Goal: Information Seeking & Learning: Learn about a topic

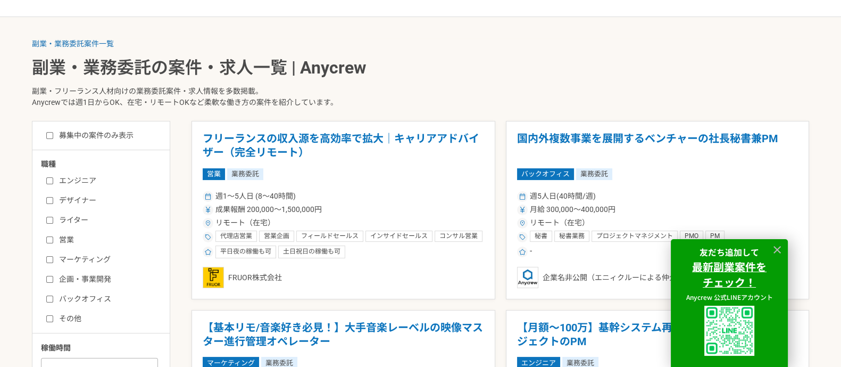
scroll to position [181, 0]
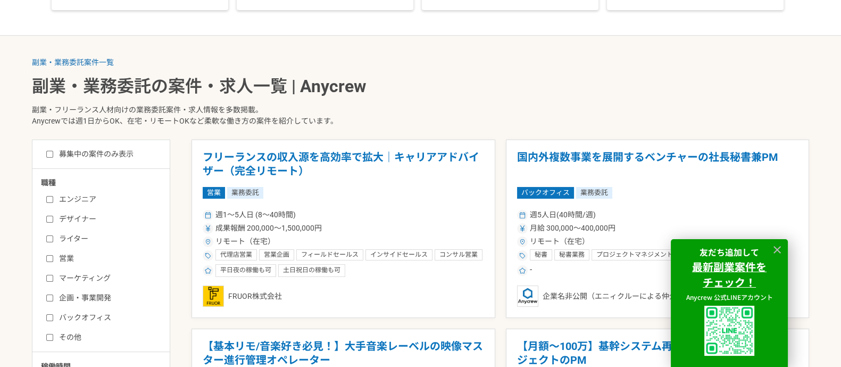
click at [88, 155] on label "募集中の案件のみ表示" at bounding box center [89, 153] width 87 height 11
click at [53, 155] on input "募集中の案件のみ表示" at bounding box center [49, 154] width 7 height 7
checkbox input "true"
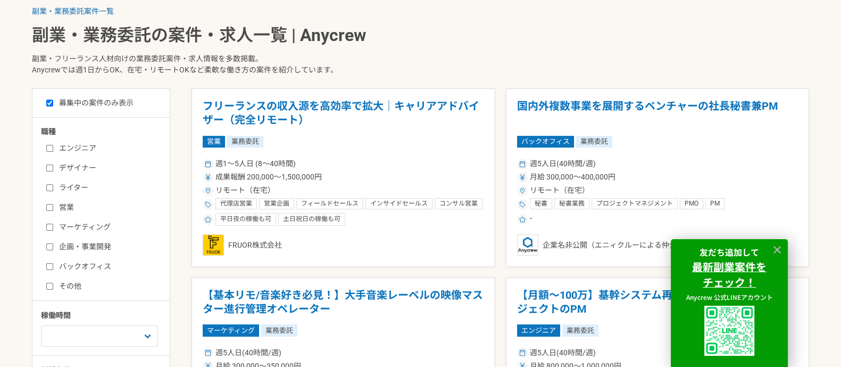
scroll to position [232, 0]
click at [90, 145] on label "エンジニア" at bounding box center [107, 148] width 122 height 11
click at [53, 145] on input "エンジニア" at bounding box center [49, 148] width 7 height 7
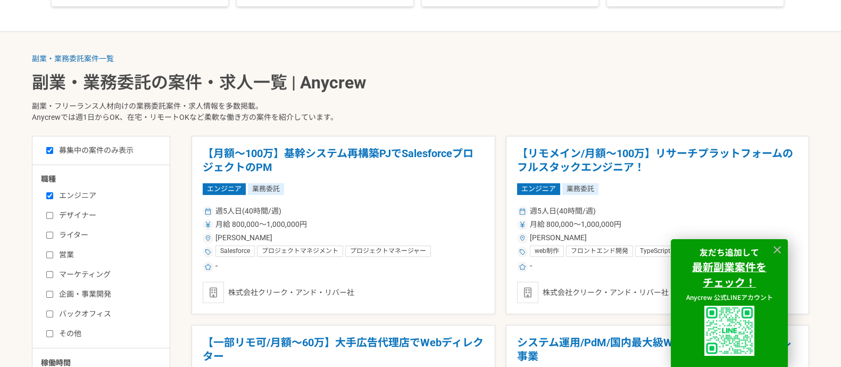
scroll to position [177, 0]
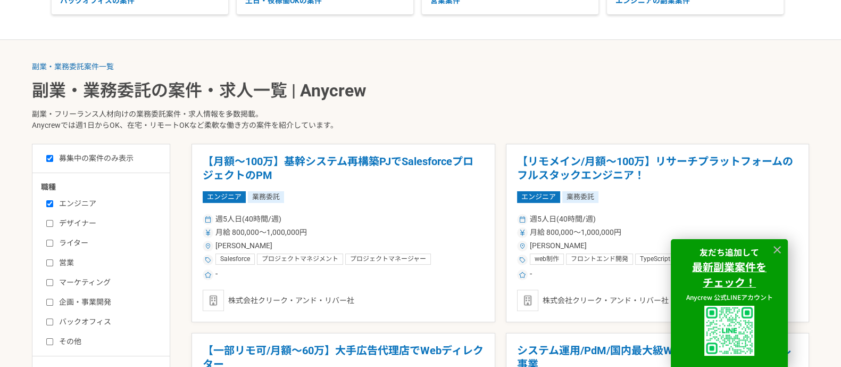
click at [56, 206] on label "エンジニア" at bounding box center [107, 203] width 122 height 11
click at [53, 206] on input "エンジニア" at bounding box center [49, 203] width 7 height 7
checkbox input "false"
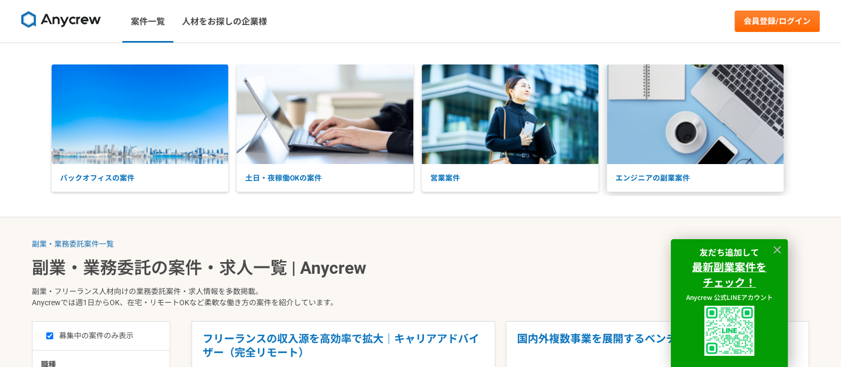
click at [672, 79] on img at bounding box center [695, 113] width 177 height 99
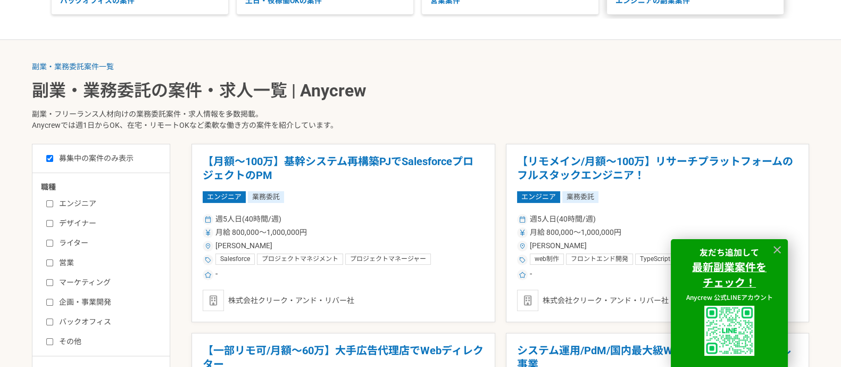
scroll to position [232, 0]
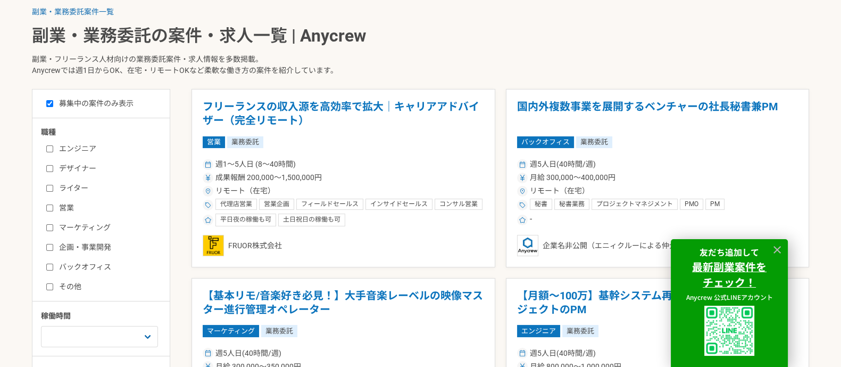
scroll to position [181, 0]
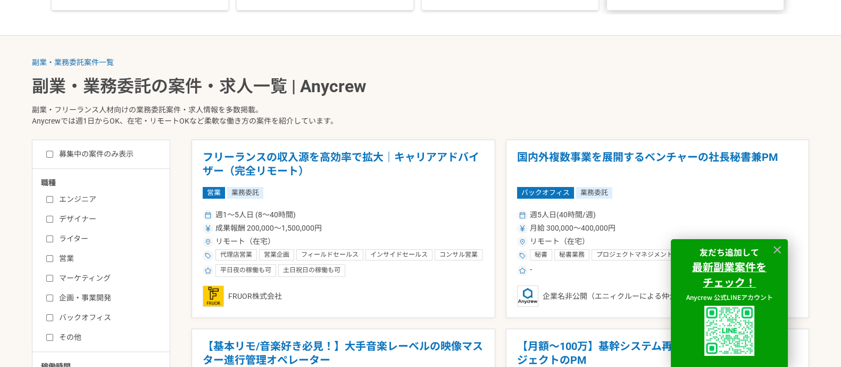
checkbox input "false"
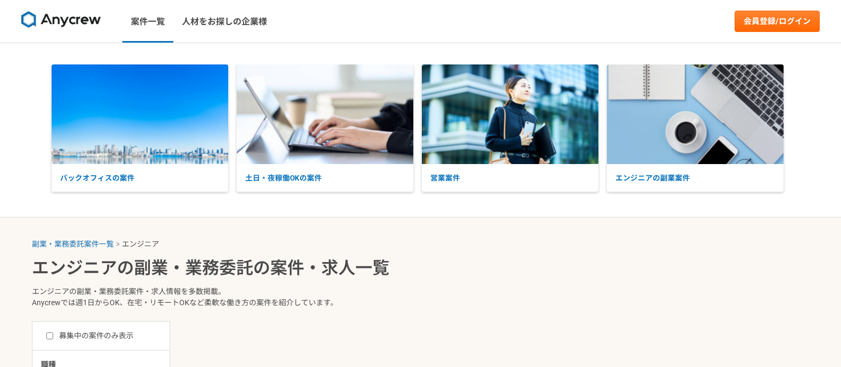
select select "3"
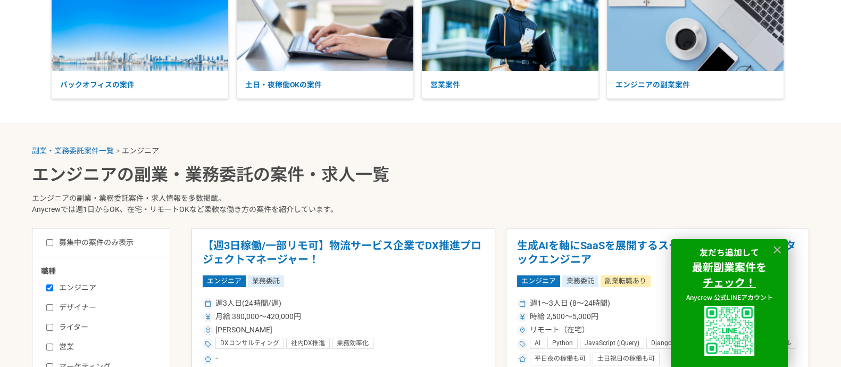
scroll to position [96, 0]
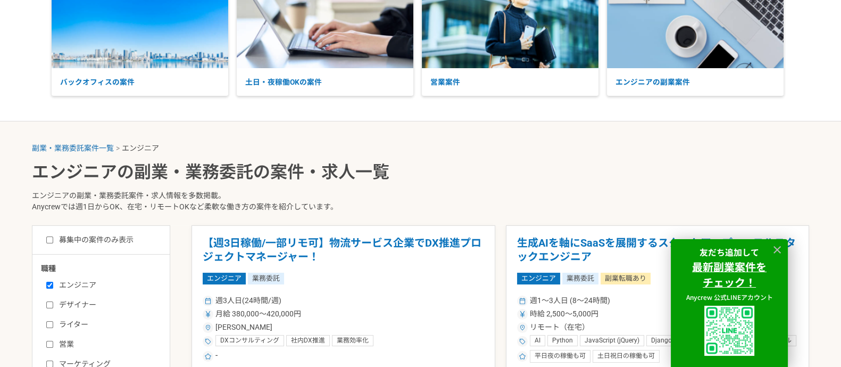
click at [55, 239] on label "募集中の案件のみ表示" at bounding box center [89, 239] width 87 height 11
click at [53, 239] on input "募集中の案件のみ表示" at bounding box center [49, 239] width 7 height 7
checkbox input "true"
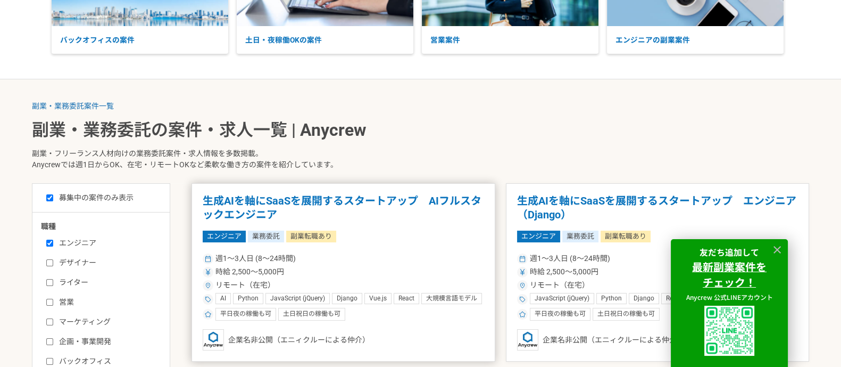
scroll to position [129, 0]
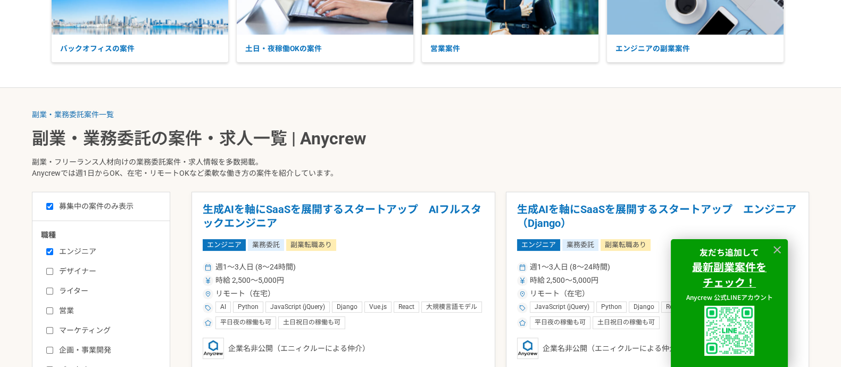
click at [63, 248] on label "エンジニア" at bounding box center [107, 251] width 122 height 11
click at [53, 248] on input "エンジニア" at bounding box center [49, 251] width 7 height 7
checkbox input "false"
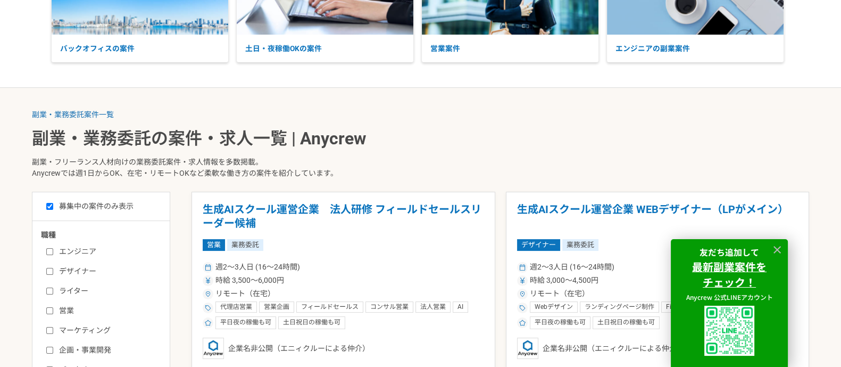
click at [87, 206] on label "募集中の案件のみ表示" at bounding box center [89, 206] width 87 height 11
click at [53, 206] on input "募集中の案件のみ表示" at bounding box center [49, 206] width 7 height 7
checkbox input "false"
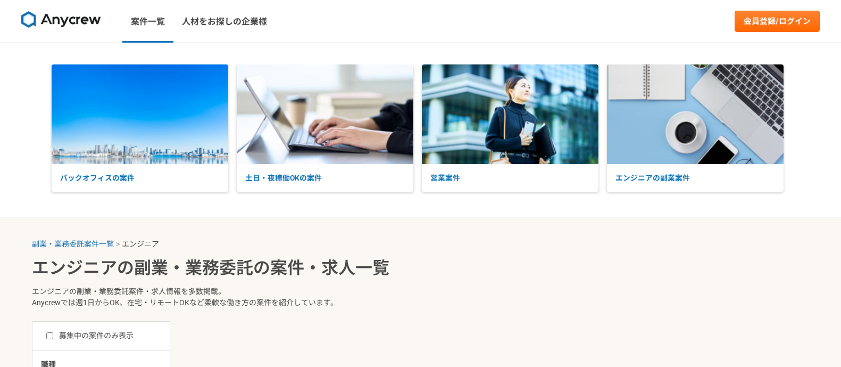
select select "3"
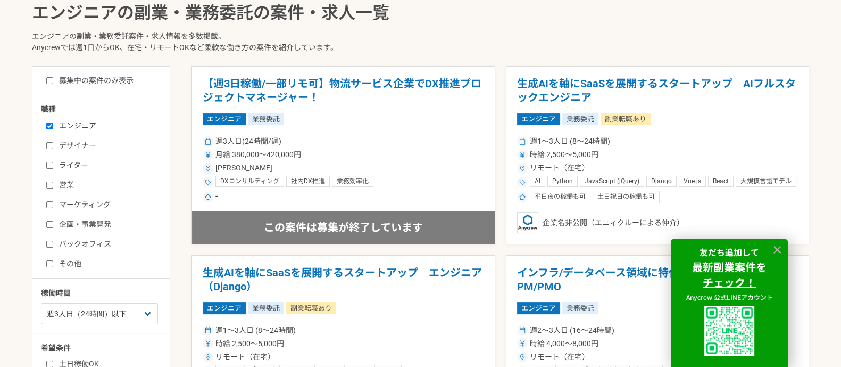
scroll to position [259, 0]
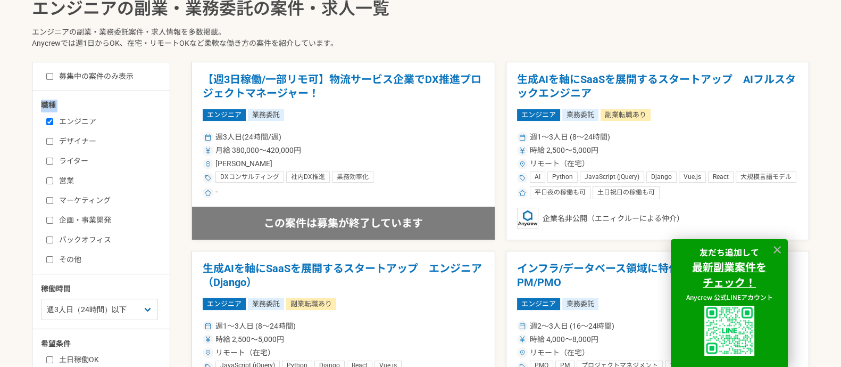
drag, startPoint x: 80, startPoint y: 83, endPoint x: 61, endPoint y: 124, distance: 45.0
click at [61, 124] on div "募集中の案件のみ表示 職種 エンジニア デザイナー ライター 営業 マーケティング 企画・事業開発 バックオフィス その他 稼働時間 週1人日（8時間）以下 …" at bounding box center [101, 243] width 138 height 362
click at [61, 124] on label "エンジニア" at bounding box center [107, 121] width 122 height 11
click at [53, 124] on input "エンジニア" at bounding box center [49, 121] width 7 height 7
checkbox input "false"
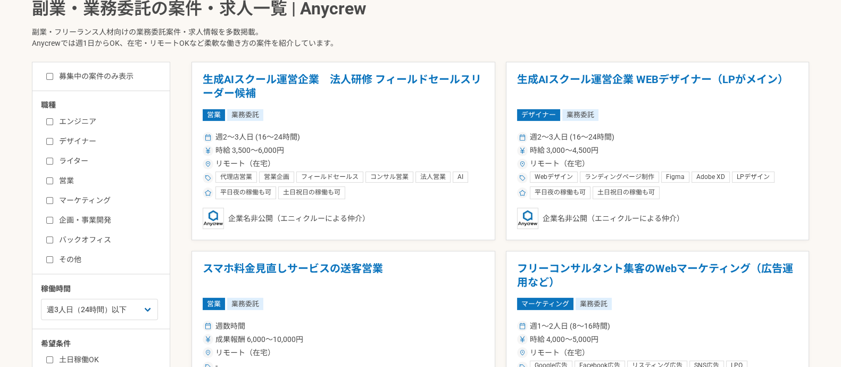
click at [77, 74] on label "募集中の案件のみ表示" at bounding box center [89, 76] width 87 height 11
click at [53, 74] on input "募集中の案件のみ表示" at bounding box center [49, 76] width 7 height 7
checkbox input "true"
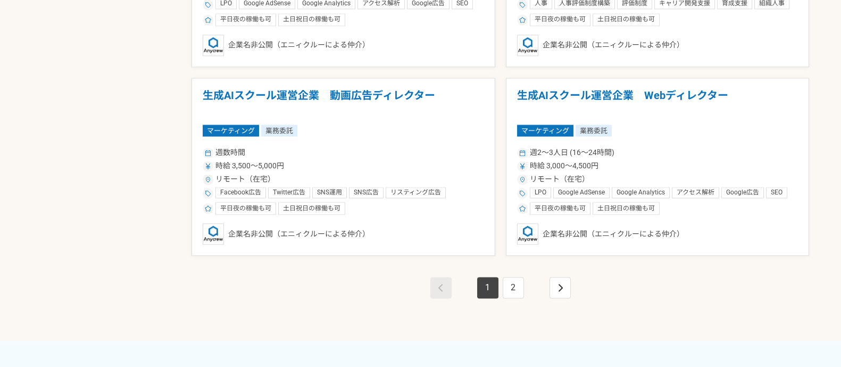
scroll to position [1945, 0]
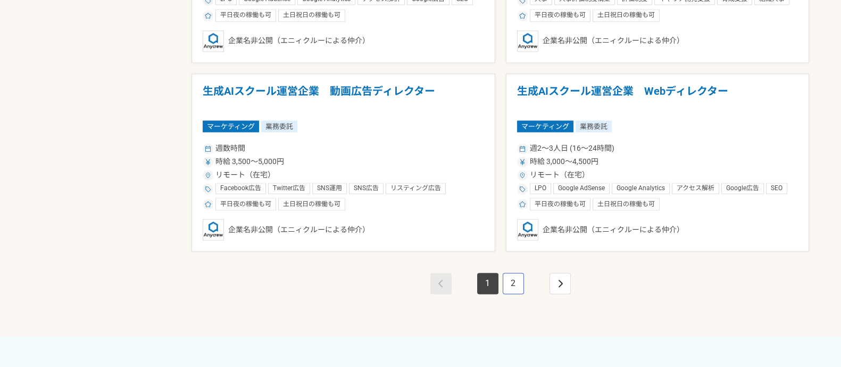
click at [521, 277] on link "2" at bounding box center [513, 282] width 21 height 21
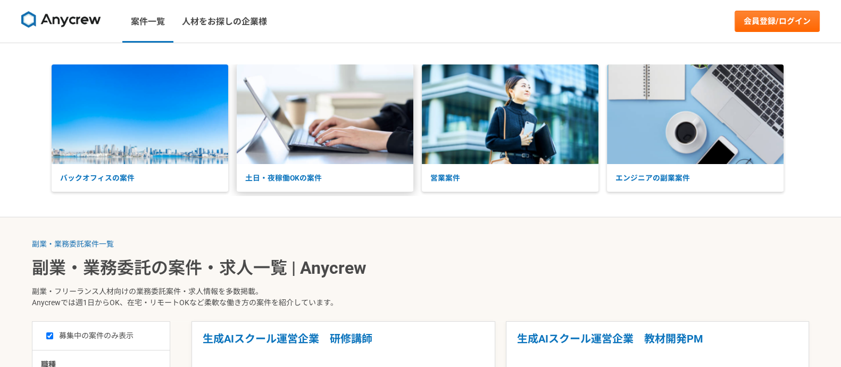
click at [290, 156] on img at bounding box center [325, 113] width 177 height 99
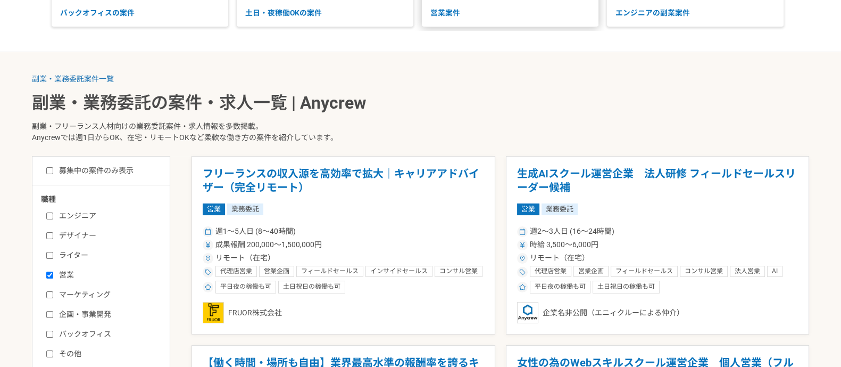
scroll to position [147, 0]
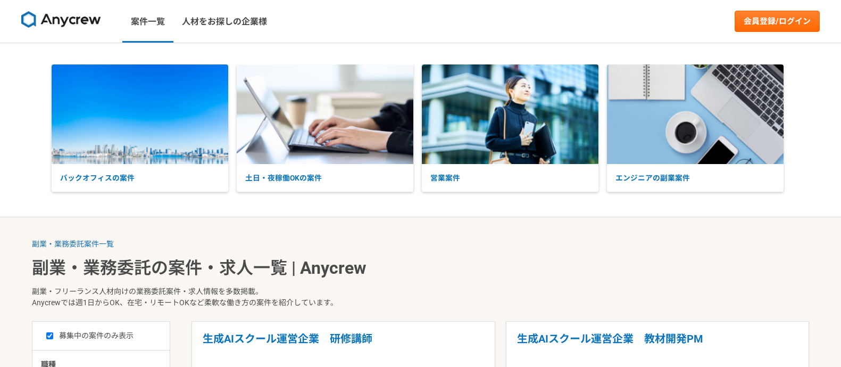
select select "3"
